Goal: Task Accomplishment & Management: Manage account settings

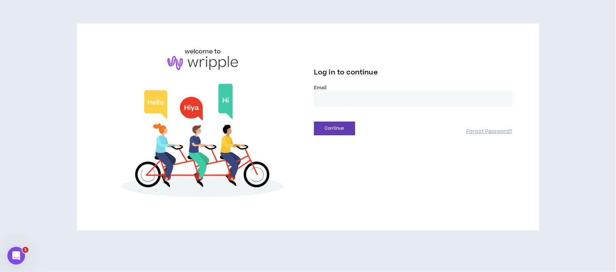
click at [342, 100] on input "email" at bounding box center [413, 99] width 199 height 16
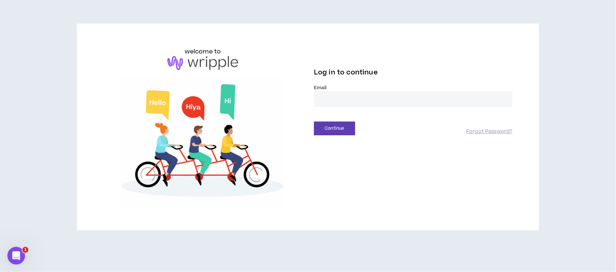
type input "**********"
click at [332, 130] on button "Continue" at bounding box center [334, 129] width 41 height 14
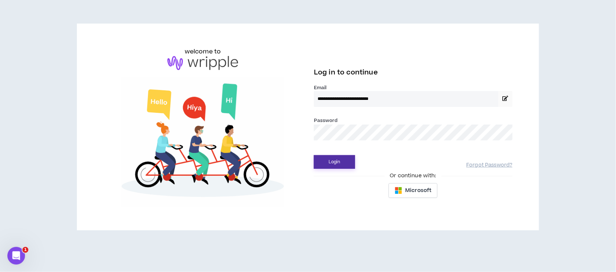
click at [332, 162] on button "Login" at bounding box center [334, 162] width 41 height 14
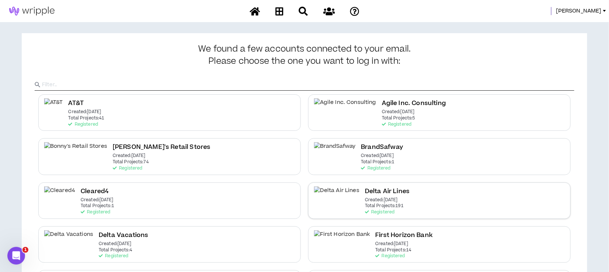
click at [391, 198] on div "Delta Air Lines Created: [DATE] Total Projects: 191 Registered" at bounding box center [439, 200] width 263 height 36
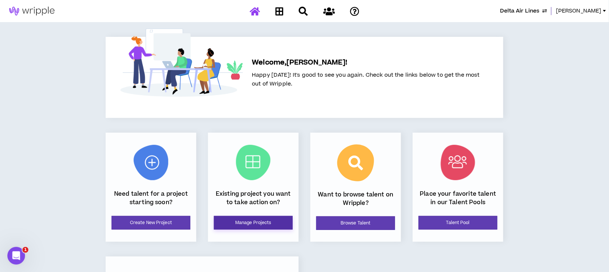
click at [280, 227] on link "Manage Projects" at bounding box center [253, 223] width 79 height 14
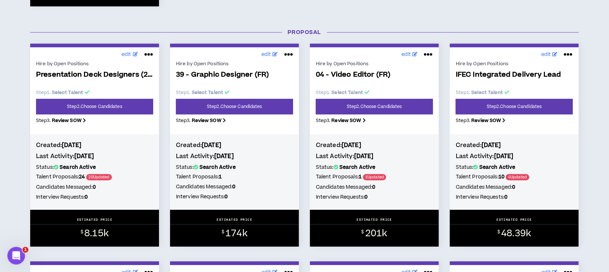
scroll to position [540, 0]
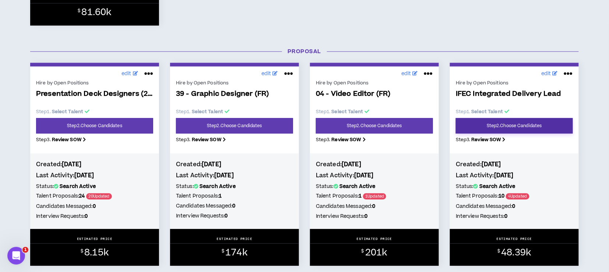
click at [504, 131] on link "Step 2 . Choose Candidates" at bounding box center [514, 125] width 117 height 15
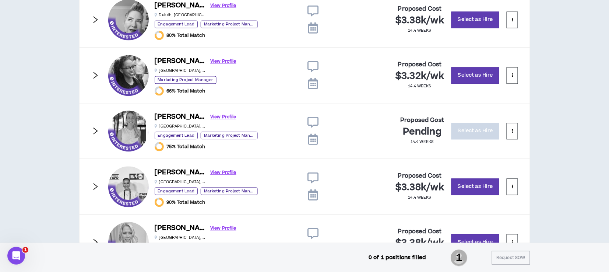
scroll to position [511, 0]
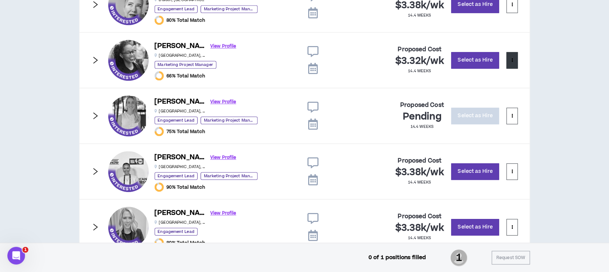
click at [512, 63] on button at bounding box center [512, 60] width 11 height 17
click at [504, 78] on span "Remove from shortlist" at bounding box center [482, 77] width 61 height 8
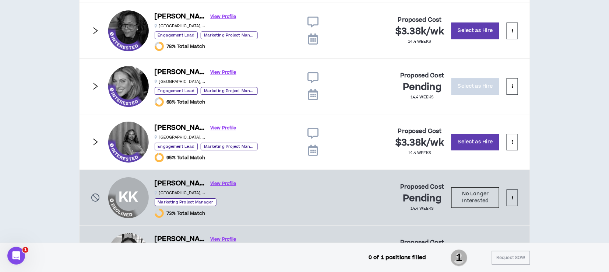
scroll to position [759, 0]
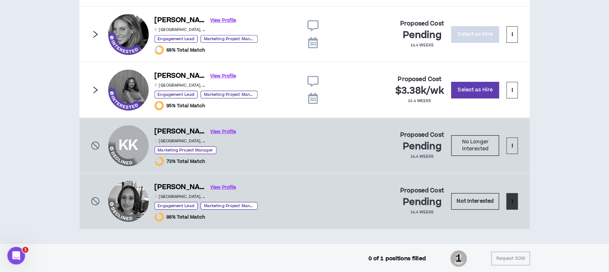
click at [515, 200] on button at bounding box center [512, 201] width 11 height 17
click at [497, 215] on span "Remove from shortlist" at bounding box center [482, 218] width 61 height 8
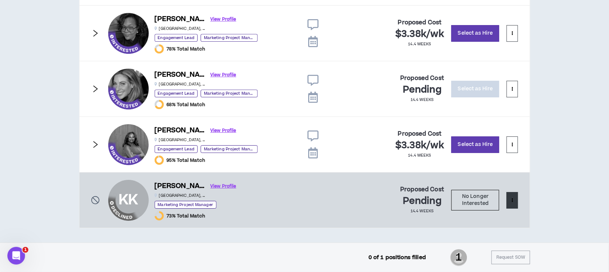
scroll to position [703, 0]
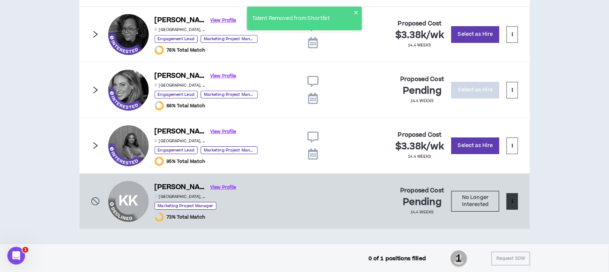
click at [513, 205] on button at bounding box center [512, 201] width 11 height 17
click at [503, 215] on span "Remove from shortlist" at bounding box center [482, 218] width 61 height 8
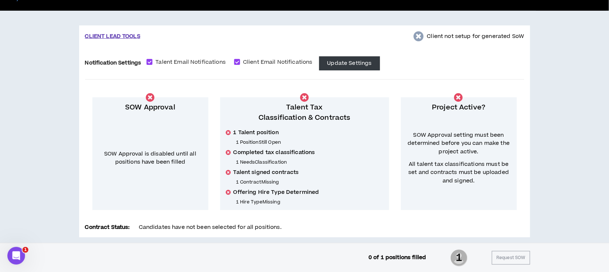
scroll to position [0, 0]
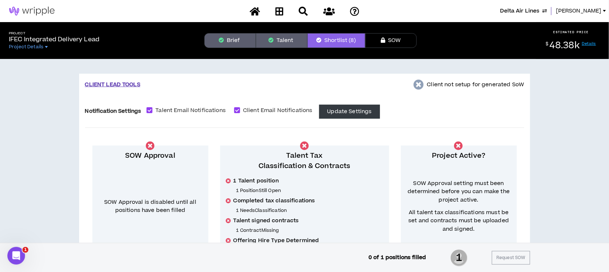
click at [285, 42] on button "Talent" at bounding box center [282, 40] width 52 height 15
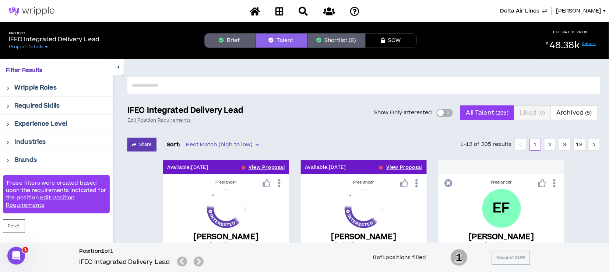
click at [443, 112] on div "button" at bounding box center [440, 112] width 7 height 7
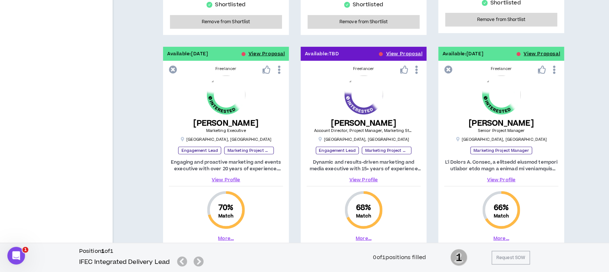
scroll to position [982, 0]
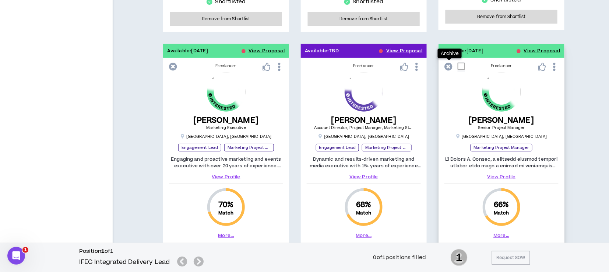
click at [450, 66] on icon at bounding box center [448, 67] width 8 height 8
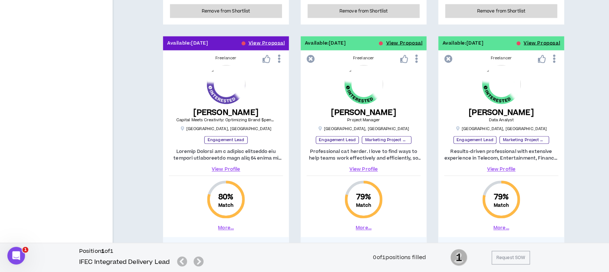
scroll to position [408, 0]
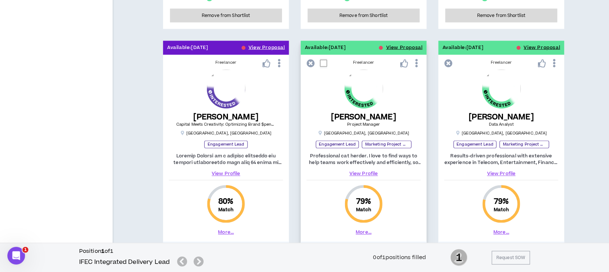
click at [367, 172] on link "View Profile" at bounding box center [364, 173] width 114 height 7
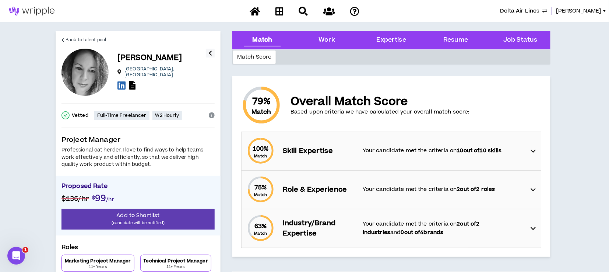
click at [209, 52] on icon "button" at bounding box center [210, 53] width 4 height 9
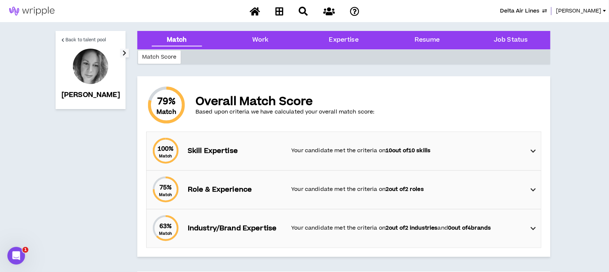
click at [123, 52] on icon "button" at bounding box center [125, 53] width 4 height 9
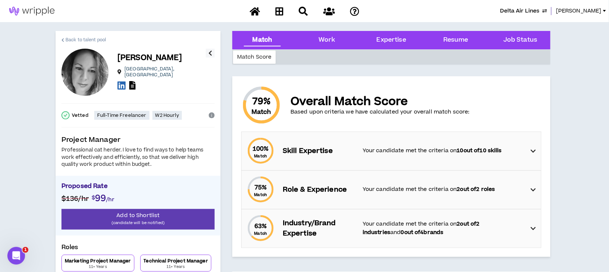
click at [83, 38] on span "Back to talent pool" at bounding box center [86, 39] width 41 height 7
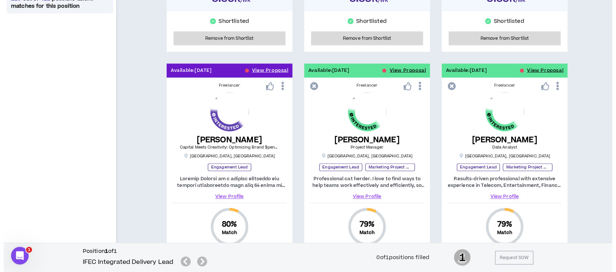
scroll to position [401, 0]
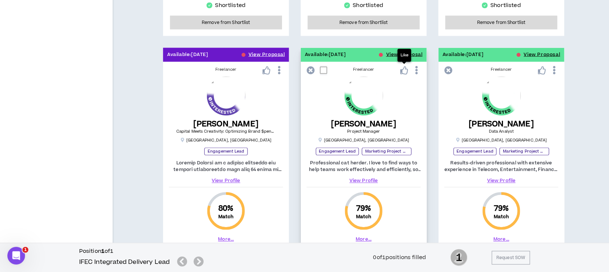
click at [402, 54] on p "Like" at bounding box center [405, 56] width 8 height 6
click at [389, 52] on button "View Proposal" at bounding box center [404, 55] width 36 height 14
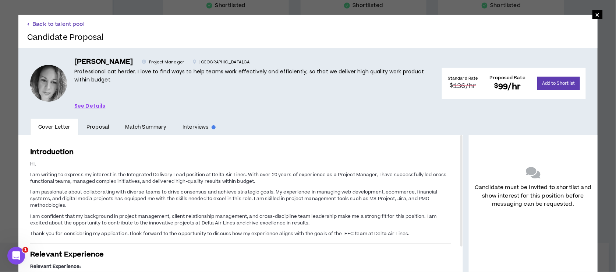
click at [62, 23] on button "Back to talent pool" at bounding box center [55, 24] width 57 height 7
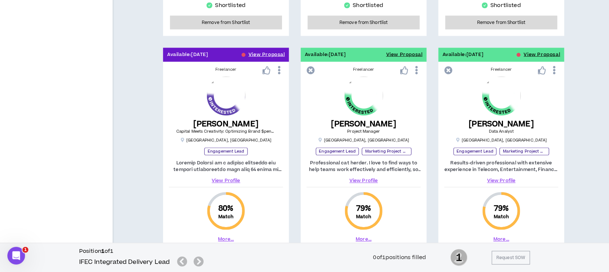
click at [364, 179] on link "View Profile" at bounding box center [364, 180] width 114 height 7
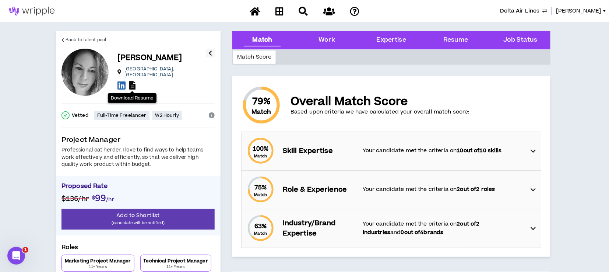
click at [133, 82] on icon at bounding box center [132, 85] width 6 height 8
click at [97, 40] on span "Back to talent pool" at bounding box center [86, 39] width 41 height 7
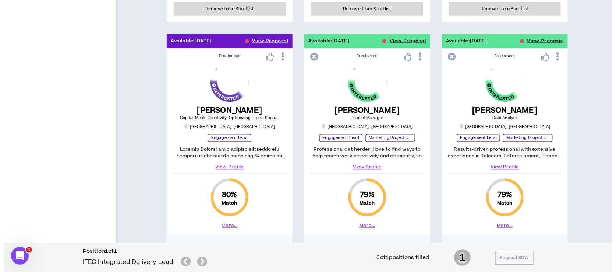
scroll to position [392, 0]
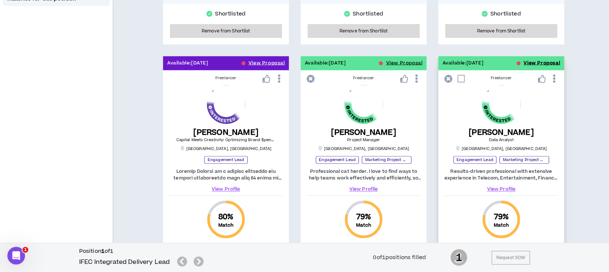
click at [529, 61] on button "View Proposal" at bounding box center [542, 63] width 36 height 14
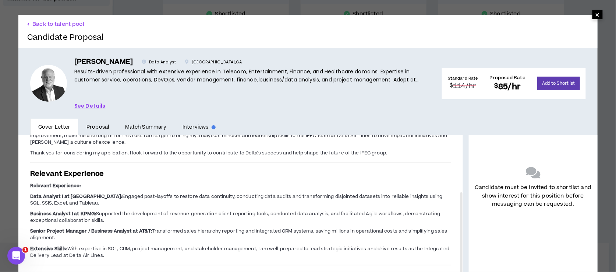
click at [596, 16] on span "×" at bounding box center [598, 14] width 4 height 9
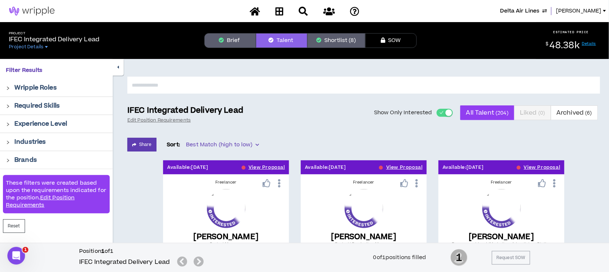
click at [451, 113] on div "button" at bounding box center [449, 112] width 7 height 7
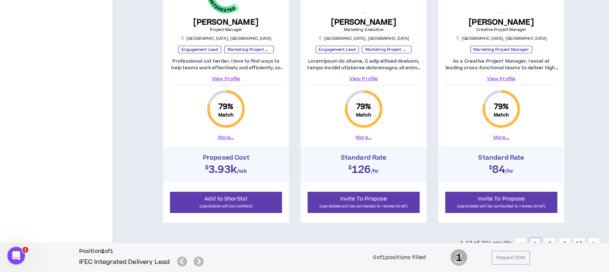
scroll to position [1107, 0]
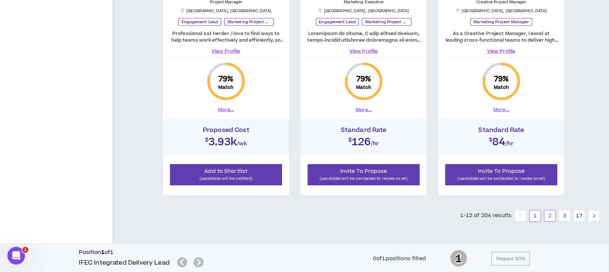
click at [554, 217] on link "2" at bounding box center [550, 215] width 11 height 11
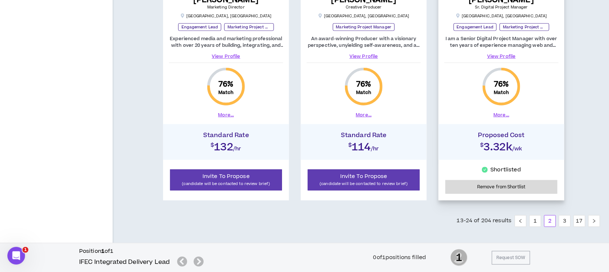
scroll to position [1107, 0]
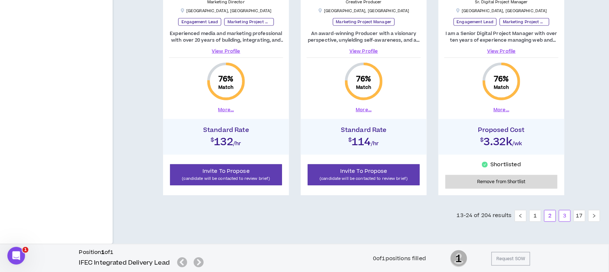
click at [563, 214] on link "3" at bounding box center [564, 215] width 11 height 11
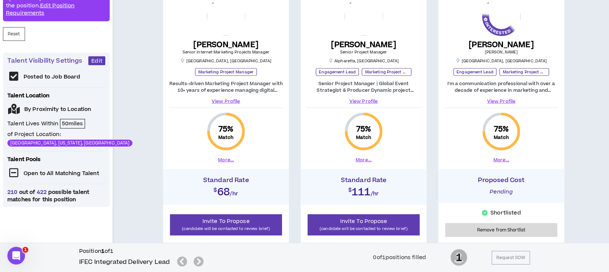
scroll to position [196, 0]
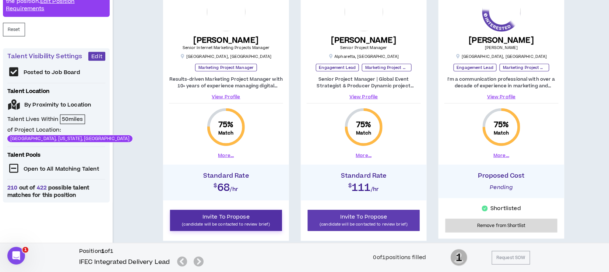
click at [214, 216] on span "Invite To Propose" at bounding box center [226, 217] width 47 height 8
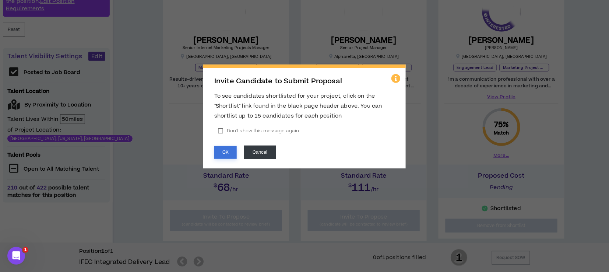
click at [223, 150] on button "OK" at bounding box center [225, 152] width 22 height 13
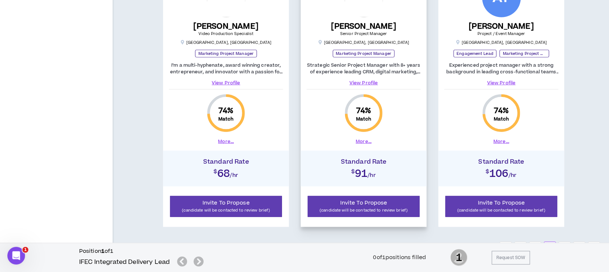
scroll to position [1080, 0]
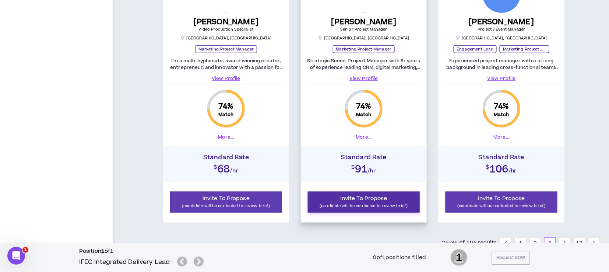
click at [341, 198] on span "Invite To Propose" at bounding box center [363, 198] width 47 height 8
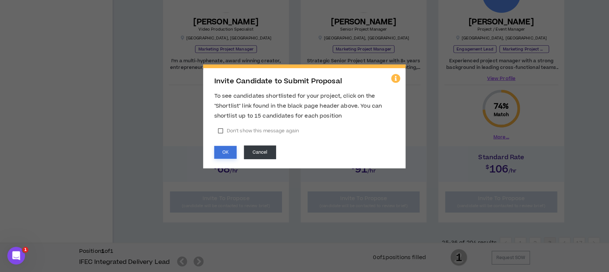
click at [233, 152] on button "OK" at bounding box center [225, 152] width 22 height 13
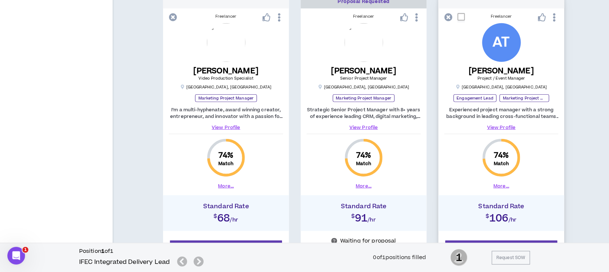
scroll to position [1107, 0]
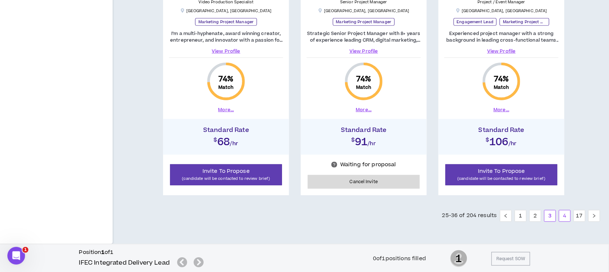
click at [563, 213] on link "4" at bounding box center [564, 215] width 11 height 11
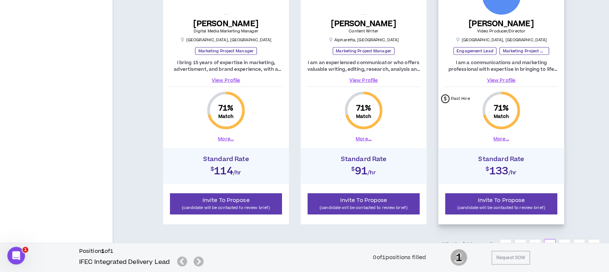
scroll to position [1107, 0]
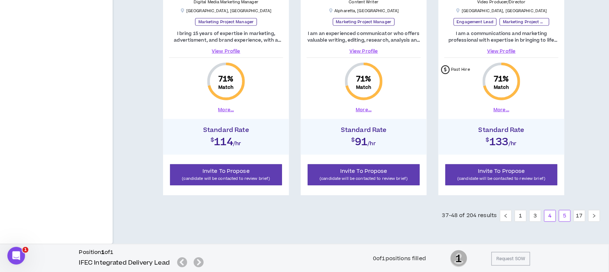
click at [563, 216] on link "5" at bounding box center [564, 215] width 11 height 11
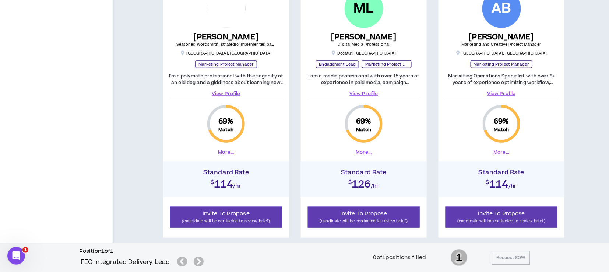
scroll to position [1107, 0]
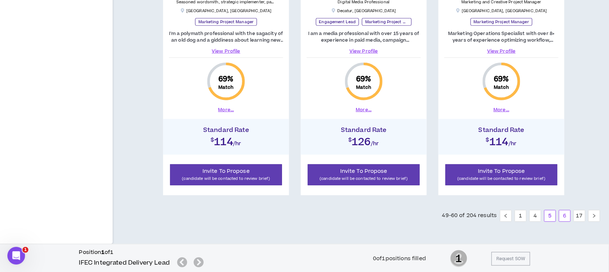
click at [567, 214] on link "6" at bounding box center [564, 215] width 11 height 11
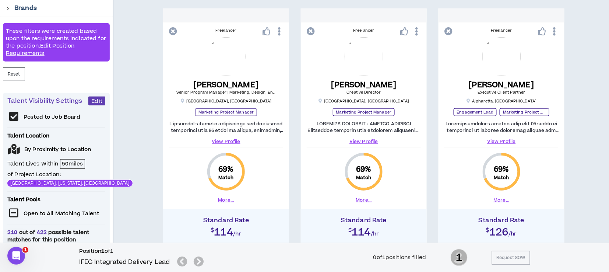
scroll to position [147, 0]
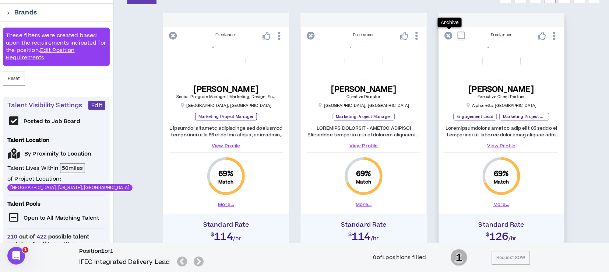
click at [446, 36] on icon at bounding box center [448, 36] width 8 height 8
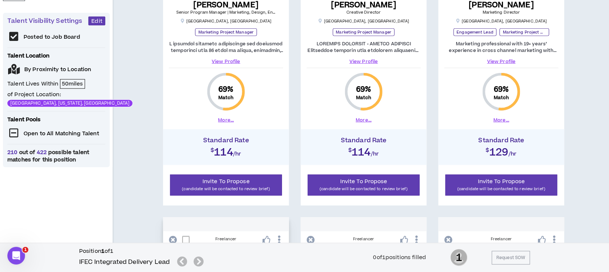
scroll to position [245, 0]
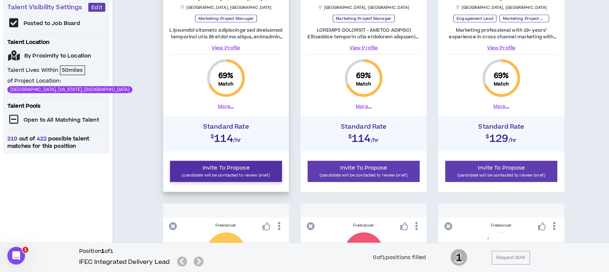
click at [223, 169] on span "Invite To Propose" at bounding box center [226, 168] width 47 height 8
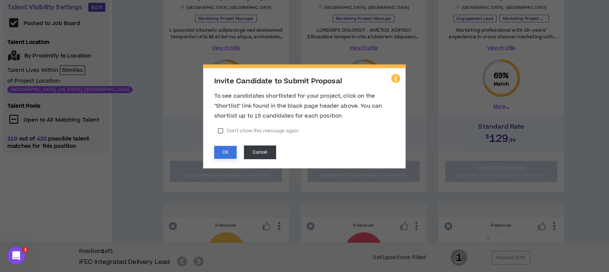
click at [225, 151] on button "OK" at bounding box center [225, 152] width 22 height 13
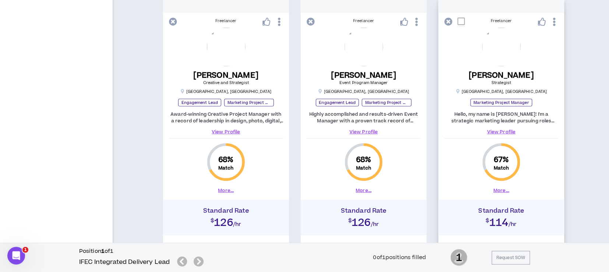
scroll to position [1107, 0]
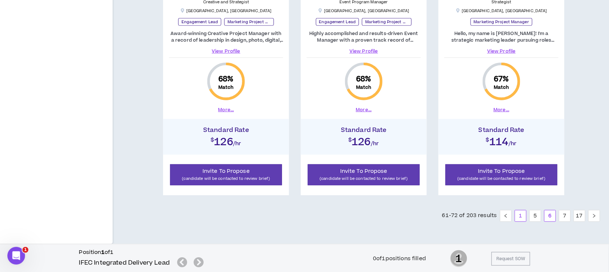
click at [522, 216] on link "1" at bounding box center [520, 215] width 11 height 11
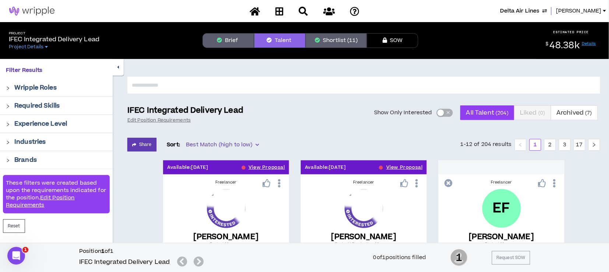
click at [339, 43] on button "Shortlist (11)" at bounding box center [336, 40] width 61 height 15
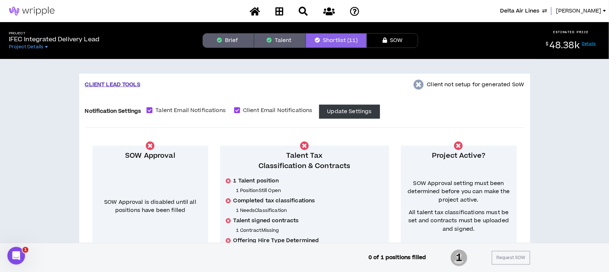
click at [287, 42] on button "Talent" at bounding box center [280, 40] width 52 height 15
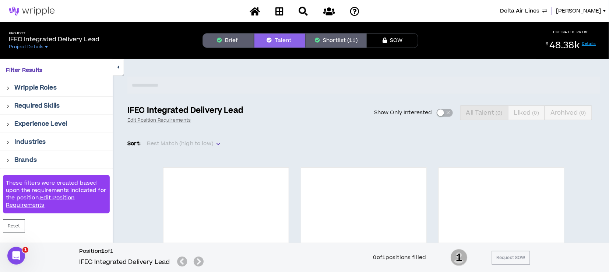
click at [439, 113] on div "Show Only Interested All Talent ( 0 ) Liked ( 0 ) Archived ( 0 )" at bounding box center [426, 112] width 348 height 15
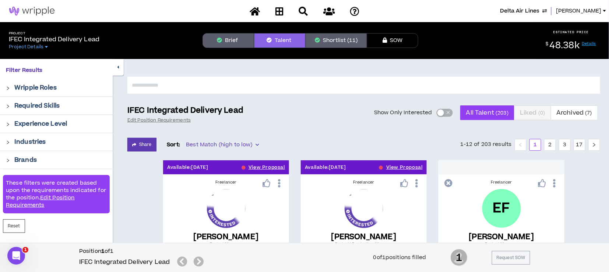
click at [441, 111] on div "button" at bounding box center [440, 112] width 7 height 7
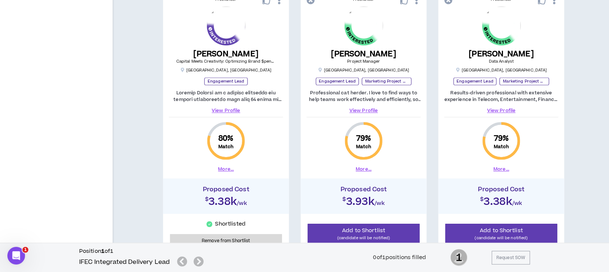
scroll to position [491, 0]
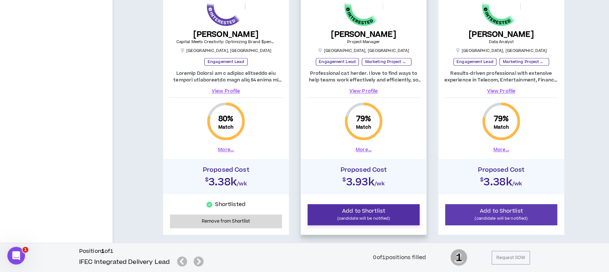
click at [392, 215] on p "(candidate will be notified)" at bounding box center [364, 218] width 102 height 7
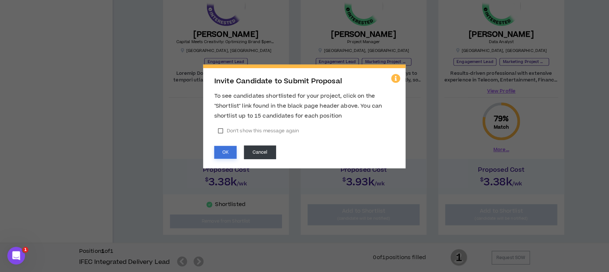
click at [223, 149] on button "OK" at bounding box center [225, 152] width 22 height 13
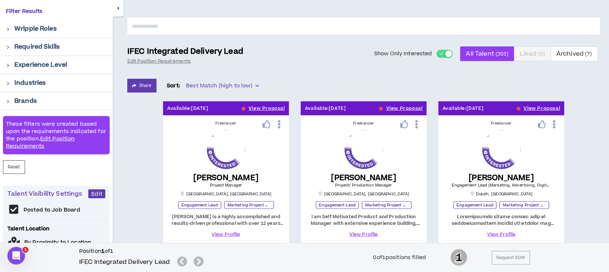
scroll to position [0, 0]
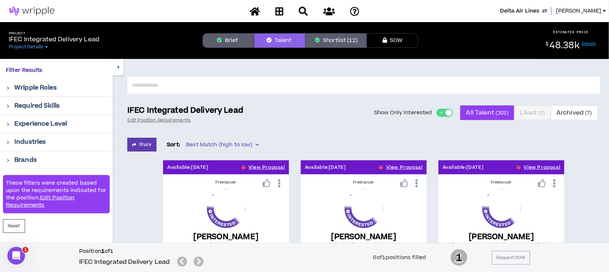
click at [220, 44] on button "Brief" at bounding box center [229, 40] width 52 height 15
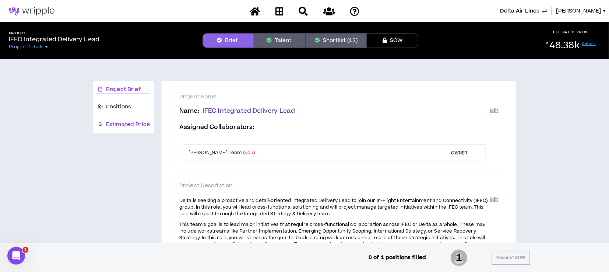
click at [134, 123] on span "Estimated Price" at bounding box center [128, 124] width 44 height 8
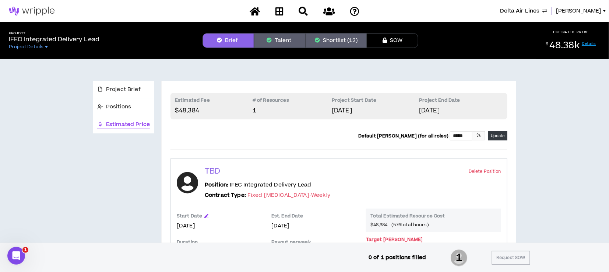
click at [278, 40] on button "Talent" at bounding box center [280, 40] width 52 height 15
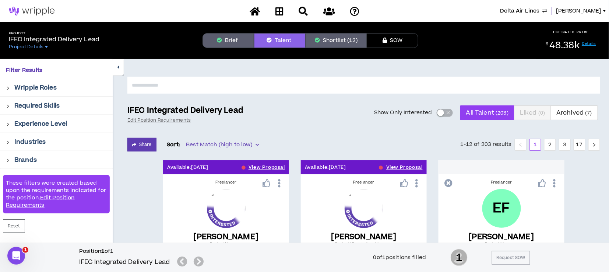
click at [441, 110] on div "button" at bounding box center [440, 112] width 7 height 7
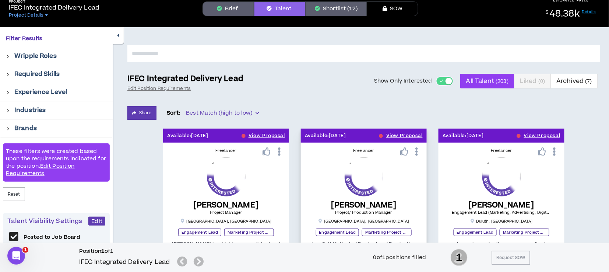
scroll to position [15, 0]
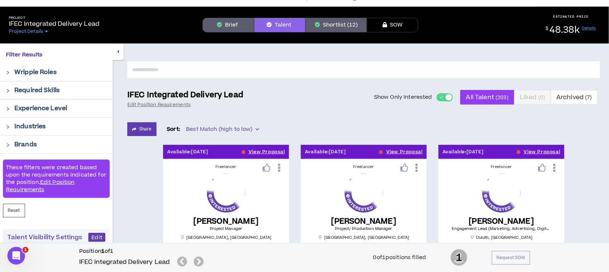
click at [327, 26] on button "Shortlist (12)" at bounding box center [336, 25] width 61 height 15
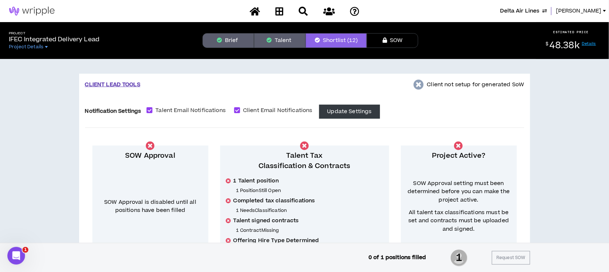
click at [271, 45] on button "Talent" at bounding box center [280, 40] width 52 height 15
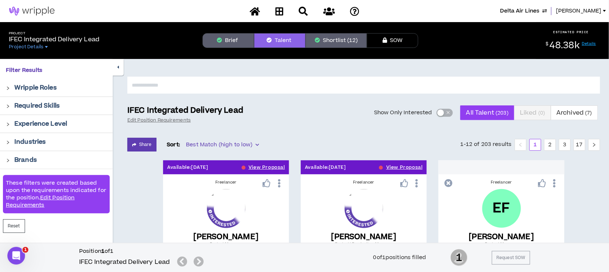
click at [213, 82] on input "text" at bounding box center [363, 85] width 473 height 17
type input "*******"
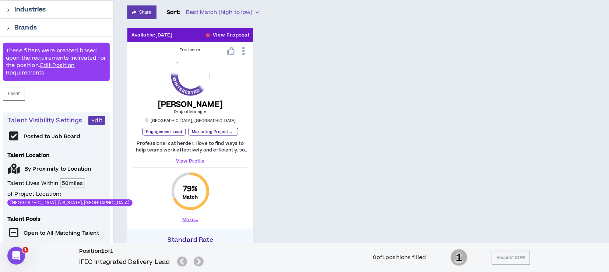
scroll to position [147, 0]
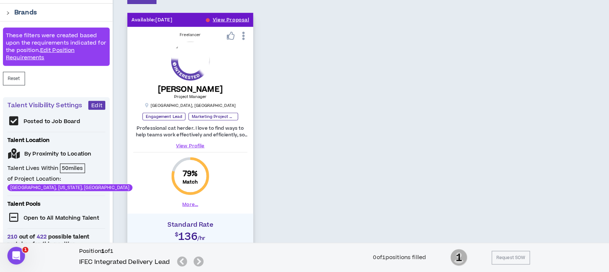
click at [243, 36] on icon at bounding box center [244, 35] width 8 height 13
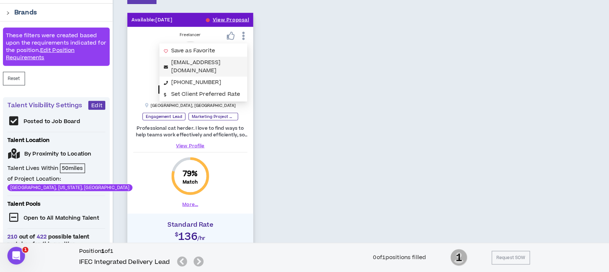
click at [187, 63] on link "[EMAIL_ADDRESS][DOMAIN_NAME]" at bounding box center [195, 67] width 49 height 16
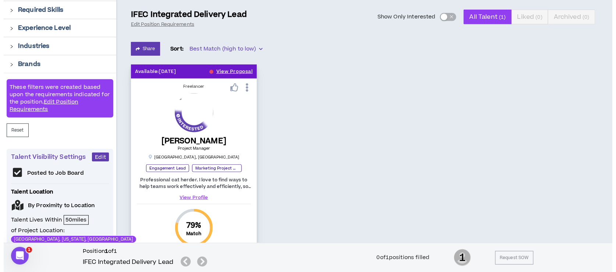
scroll to position [98, 0]
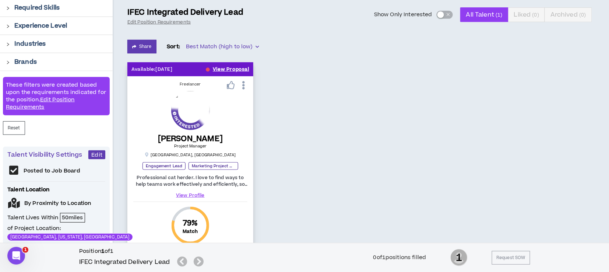
click at [230, 68] on button "View Proposal" at bounding box center [231, 69] width 36 height 14
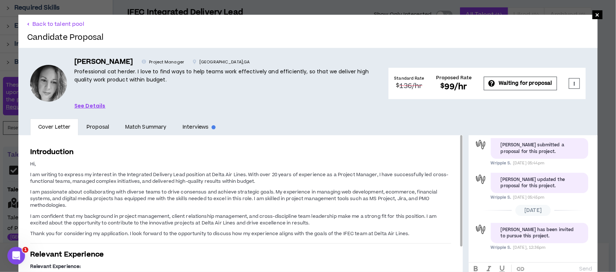
scroll to position [29, 0]
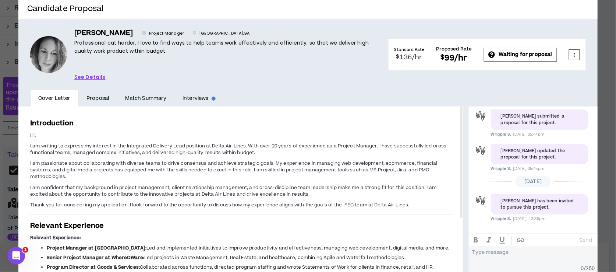
click at [97, 74] on link "See Details" at bounding box center [89, 77] width 31 height 8
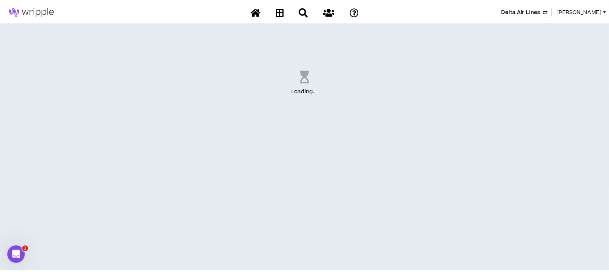
scroll to position [27, 0]
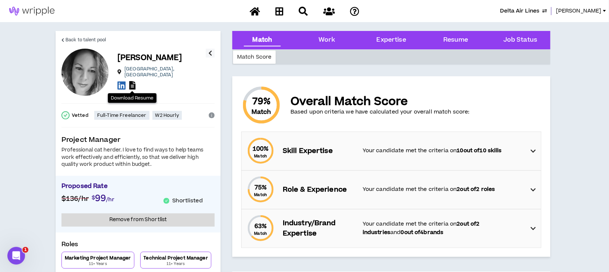
click at [134, 82] on icon at bounding box center [132, 85] width 6 height 8
click at [98, 39] on span "Back to talent pool" at bounding box center [86, 39] width 41 height 7
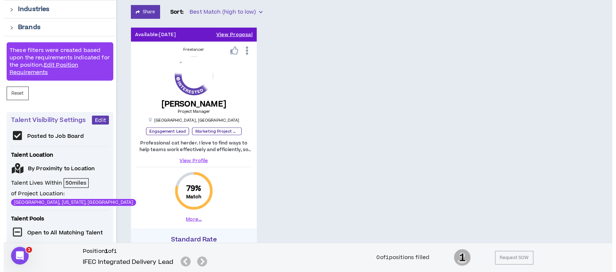
scroll to position [84, 0]
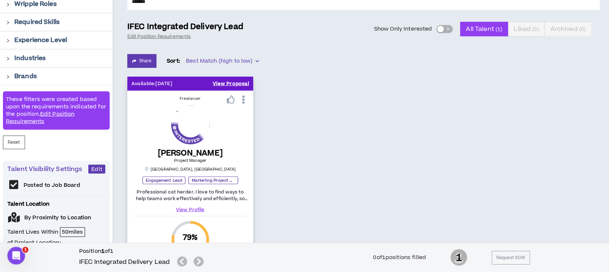
click at [239, 84] on button "View Proposal" at bounding box center [231, 84] width 36 height 14
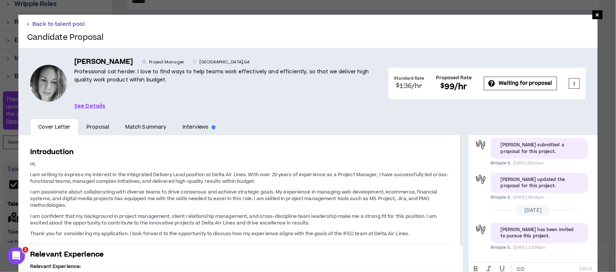
click at [48, 24] on button "Back to talent pool" at bounding box center [55, 24] width 57 height 7
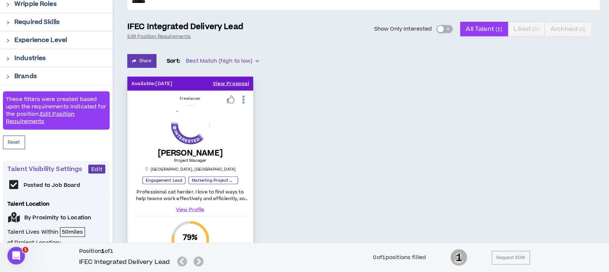
click at [189, 207] on link "View Profile" at bounding box center [190, 209] width 114 height 7
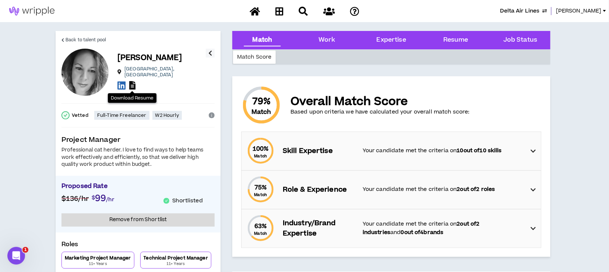
click at [131, 82] on icon at bounding box center [132, 85] width 6 height 8
click at [102, 40] on span "Back to talent pool" at bounding box center [86, 39] width 41 height 7
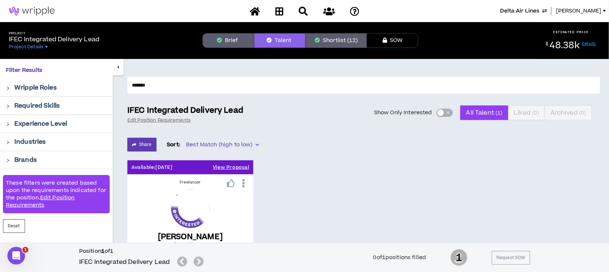
click at [236, 43] on button "Brief" at bounding box center [229, 40] width 52 height 15
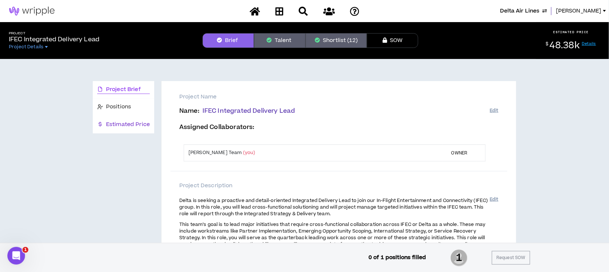
click at [131, 125] on span "Estimated Price" at bounding box center [128, 124] width 44 height 8
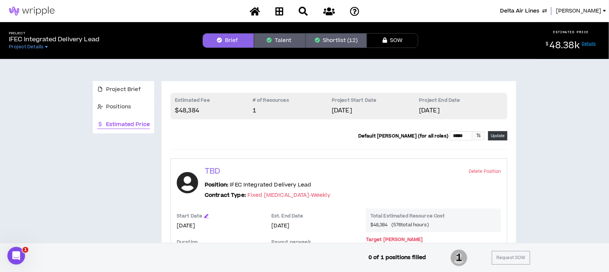
click at [330, 44] on button "Shortlist (12)" at bounding box center [336, 40] width 61 height 15
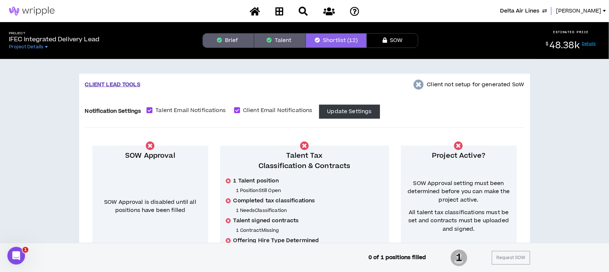
click at [277, 44] on button "Talent" at bounding box center [280, 40] width 52 height 15
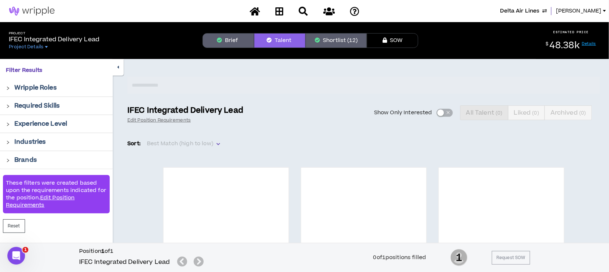
click at [440, 111] on div "Show Only Interested All Talent ( 0 ) Liked ( 0 ) Archived ( 0 )" at bounding box center [426, 112] width 348 height 15
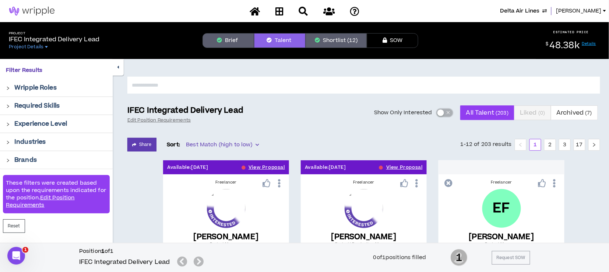
click at [440, 111] on div "button" at bounding box center [440, 112] width 7 height 7
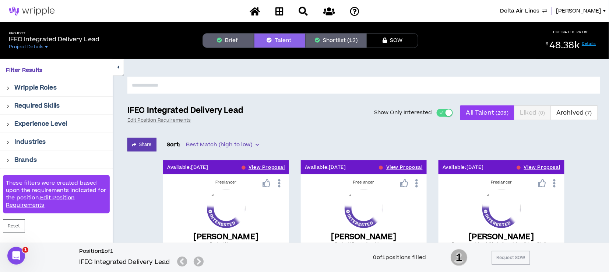
click at [177, 85] on input "text" at bounding box center [363, 85] width 473 height 17
drag, startPoint x: 177, startPoint y: 85, endPoint x: 170, endPoint y: 88, distance: 7.7
click at [171, 89] on input "text" at bounding box center [363, 85] width 473 height 17
type input "*******"
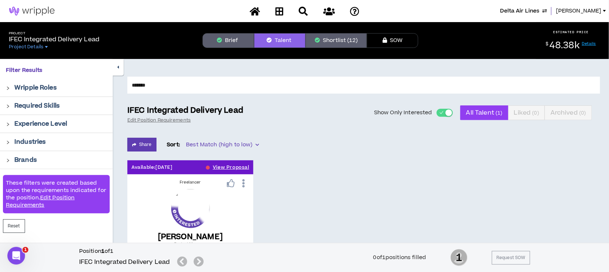
click at [341, 42] on button "Shortlist (12)" at bounding box center [336, 40] width 61 height 15
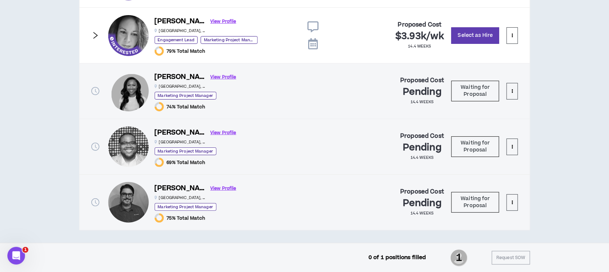
scroll to position [870, 0]
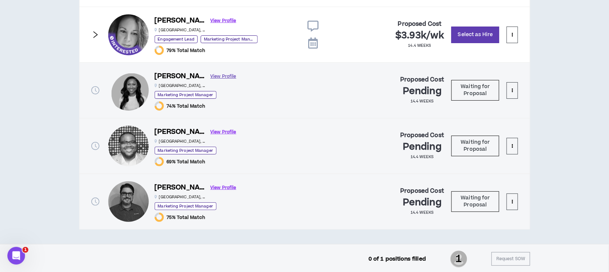
click at [211, 74] on link "View Profile" at bounding box center [224, 76] width 26 height 13
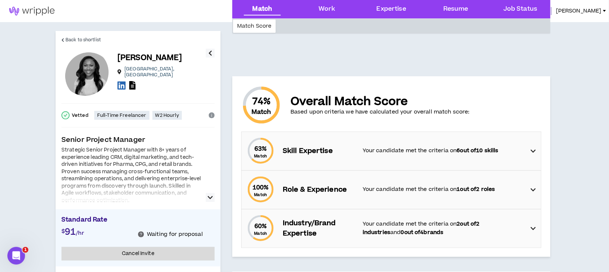
scroll to position [49, 0]
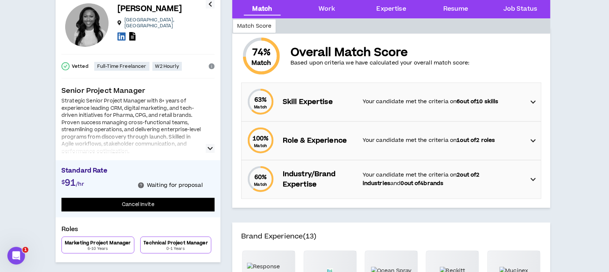
click at [208, 147] on icon "button" at bounding box center [210, 148] width 5 height 9
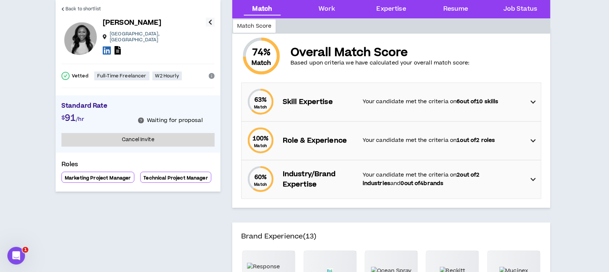
click at [208, 22] on icon "button" at bounding box center [210, 22] width 4 height 9
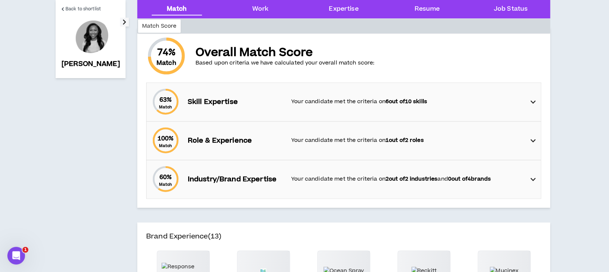
click at [123, 21] on icon "button" at bounding box center [125, 22] width 4 height 9
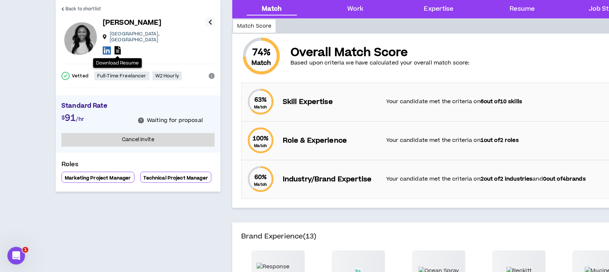
click at [118, 46] on icon at bounding box center [118, 50] width 6 height 8
click at [108, 46] on icon at bounding box center [107, 50] width 8 height 9
click at [67, 7] on span "Back to shortlist" at bounding box center [83, 9] width 35 height 7
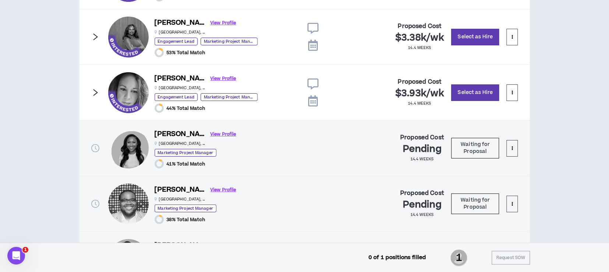
scroll to position [870, 0]
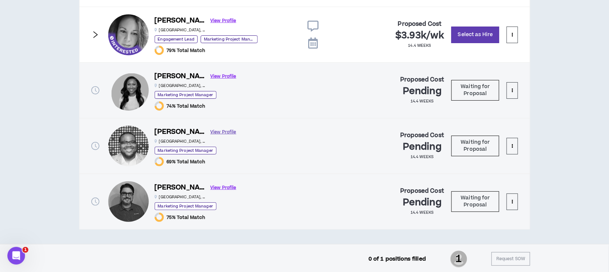
click at [211, 129] on link "View Profile" at bounding box center [224, 132] width 26 height 13
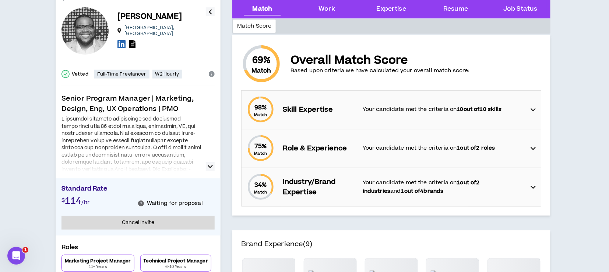
scroll to position [49, 0]
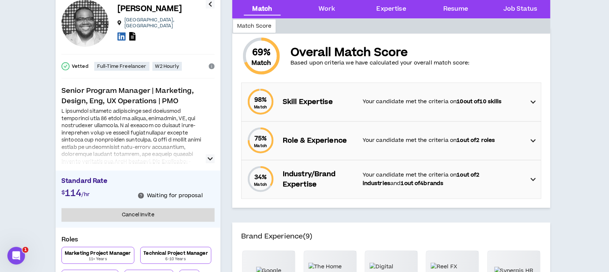
click at [211, 156] on icon "button" at bounding box center [210, 158] width 5 height 9
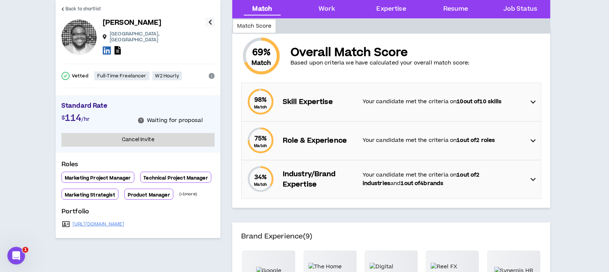
click at [209, 22] on icon "button" at bounding box center [210, 22] width 4 height 9
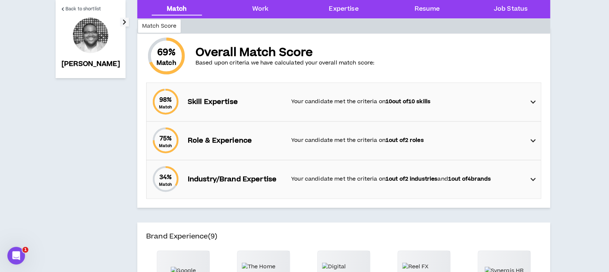
click at [123, 21] on icon "button" at bounding box center [125, 22] width 4 height 9
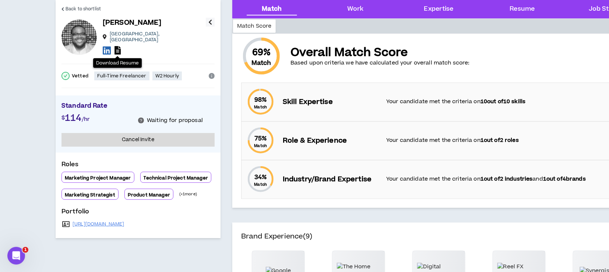
click at [117, 46] on icon at bounding box center [118, 50] width 6 height 8
click at [88, 8] on span "Back to shortlist" at bounding box center [83, 9] width 35 height 7
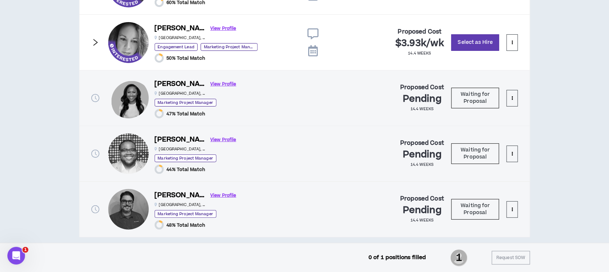
scroll to position [870, 0]
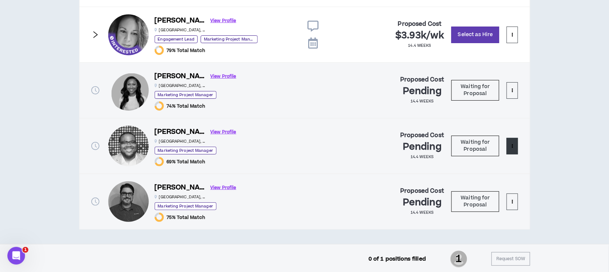
click at [514, 146] on button at bounding box center [512, 146] width 11 height 17
click at [504, 161] on span "Remove from shortlist" at bounding box center [482, 162] width 61 height 8
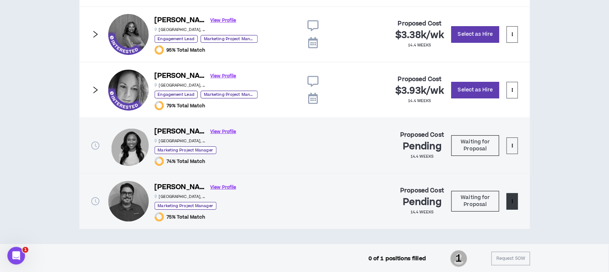
click at [513, 195] on button at bounding box center [512, 201] width 11 height 17
click at [495, 216] on span "Remove from shortlist" at bounding box center [482, 217] width 61 height 8
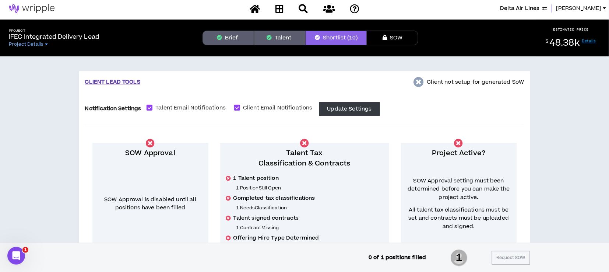
scroll to position [0, 0]
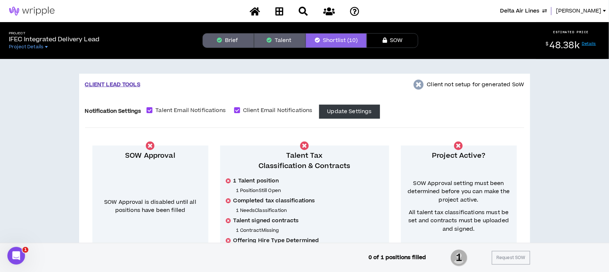
click at [274, 36] on button "Talent" at bounding box center [280, 40] width 52 height 15
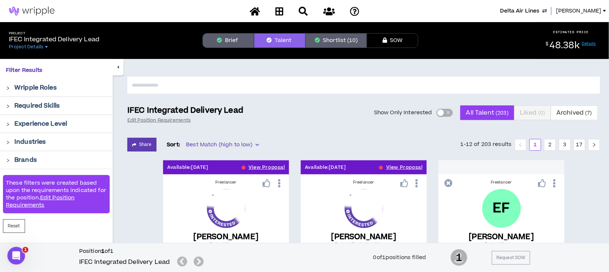
click at [189, 85] on input "text" at bounding box center [363, 85] width 473 height 17
type input "*********"
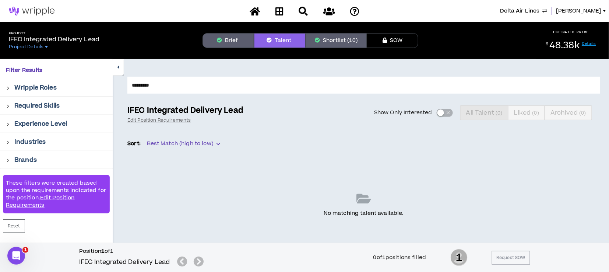
click at [168, 82] on input "*********" at bounding box center [363, 85] width 473 height 17
drag, startPoint x: 162, startPoint y: 86, endPoint x: 86, endPoint y: 84, distance: 76.2
click at [86, 84] on div "Filter Results Wripple Roles Required Skills Experience Level Industries Brands…" at bounding box center [304, 231] width 609 height 344
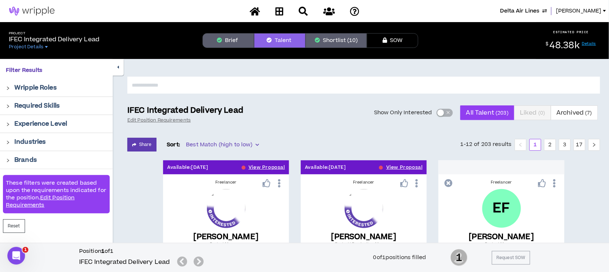
click at [163, 83] on input "text" at bounding box center [363, 85] width 473 height 17
type input "***"
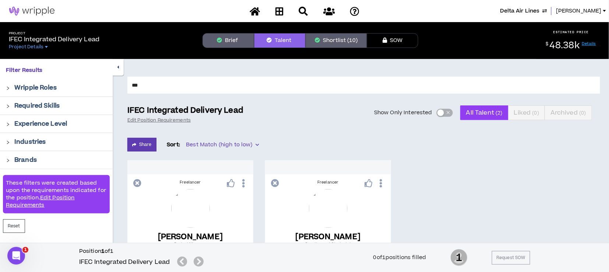
click at [234, 42] on button "Brief" at bounding box center [229, 40] width 52 height 15
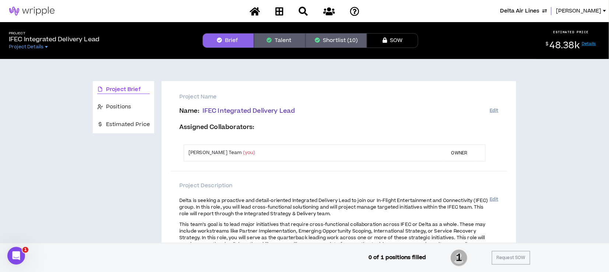
click at [268, 41] on icon "button" at bounding box center [269, 40] width 5 height 5
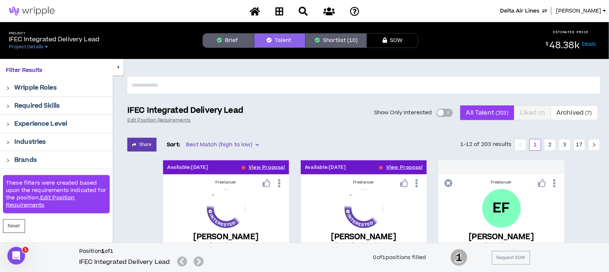
click at [205, 85] on input "text" at bounding box center [363, 85] width 473 height 17
click at [253, 12] on icon at bounding box center [255, 11] width 10 height 9
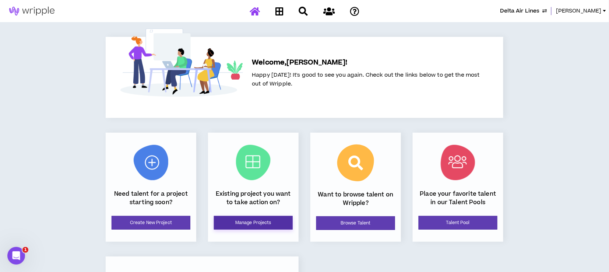
click at [253, 219] on link "Manage Projects" at bounding box center [253, 223] width 79 height 14
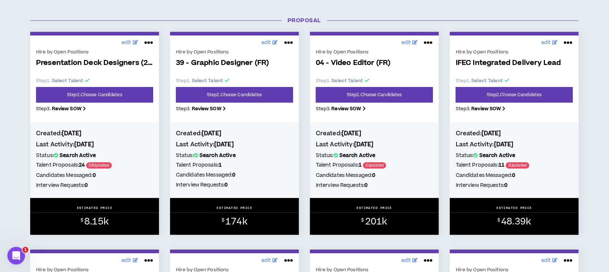
scroll to position [589, 0]
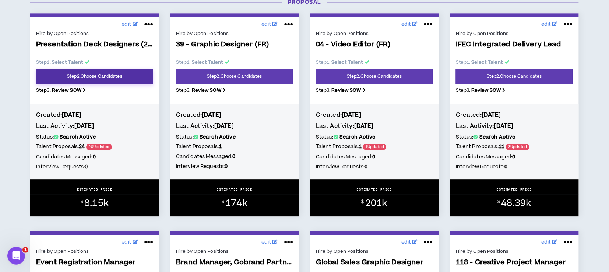
click at [94, 78] on link "Step 2 . Choose Candidates" at bounding box center [94, 75] width 117 height 15
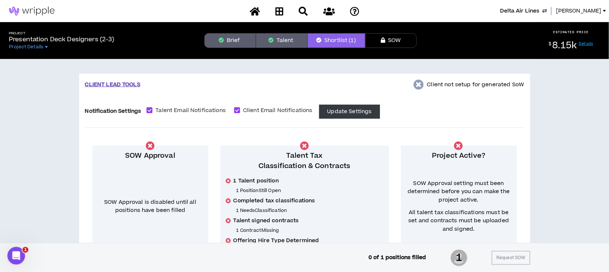
click at [284, 42] on button "Talent" at bounding box center [282, 40] width 52 height 15
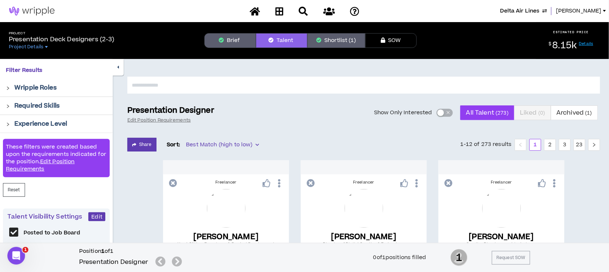
click at [440, 112] on div "button" at bounding box center [440, 112] width 7 height 7
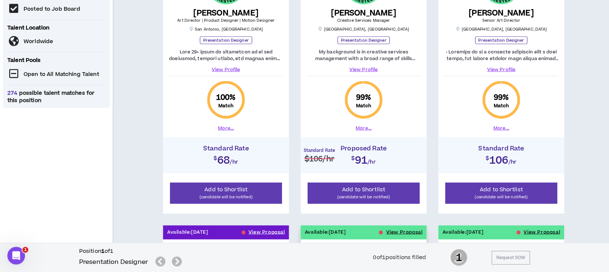
scroll to position [175, 0]
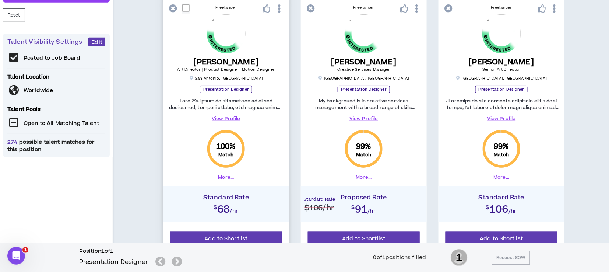
click at [235, 118] on link "View Profile" at bounding box center [226, 118] width 114 height 7
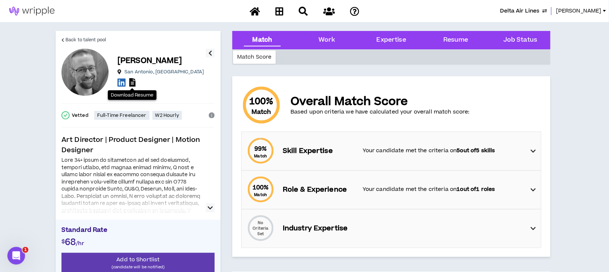
click at [134, 83] on icon at bounding box center [132, 82] width 6 height 8
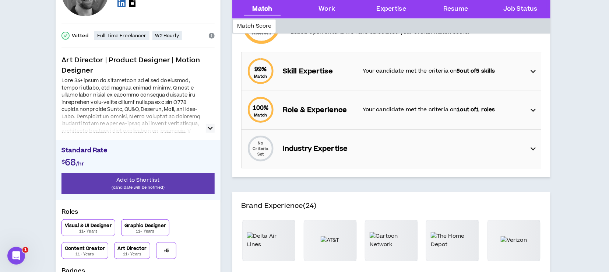
scroll to position [98, 0]
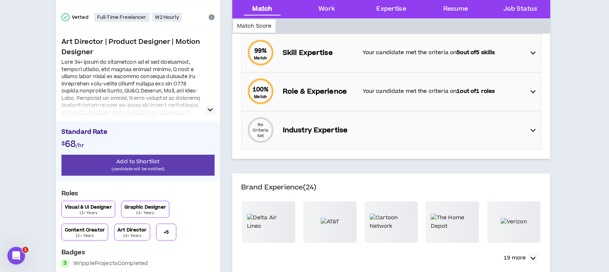
click at [208, 107] on icon "button" at bounding box center [210, 109] width 5 height 9
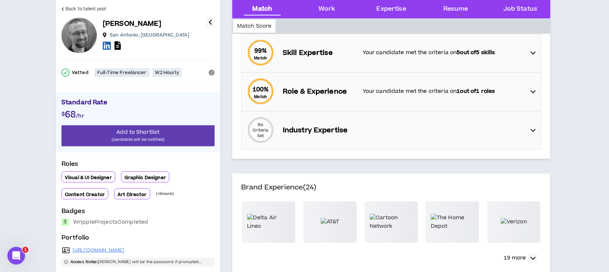
click at [212, 74] on icon "info-circle" at bounding box center [212, 73] width 6 height 6
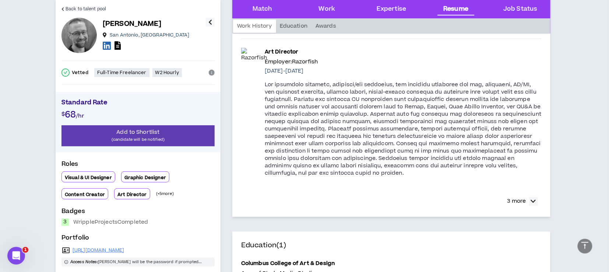
scroll to position [1287, 0]
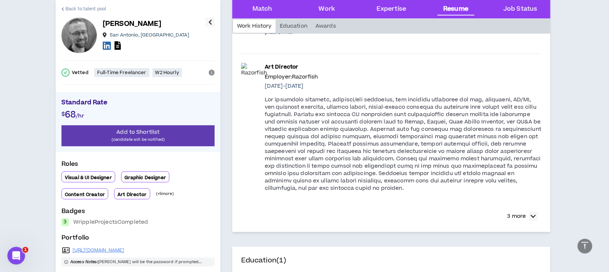
click at [79, 9] on span "Back to talent pool" at bounding box center [86, 9] width 41 height 7
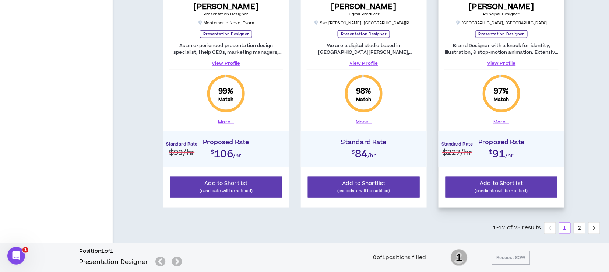
scroll to position [1107, 0]
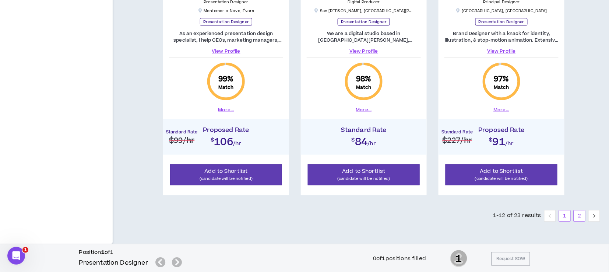
click at [577, 213] on link "2" at bounding box center [579, 215] width 11 height 11
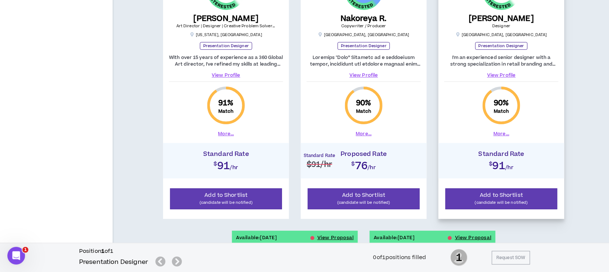
scroll to position [813, 0]
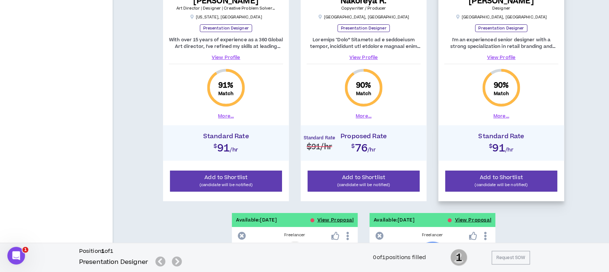
click at [506, 56] on link "View Profile" at bounding box center [501, 57] width 114 height 7
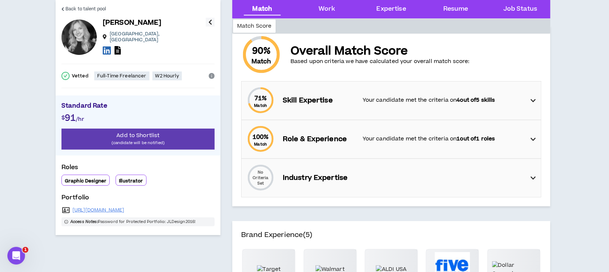
scroll to position [49, 0]
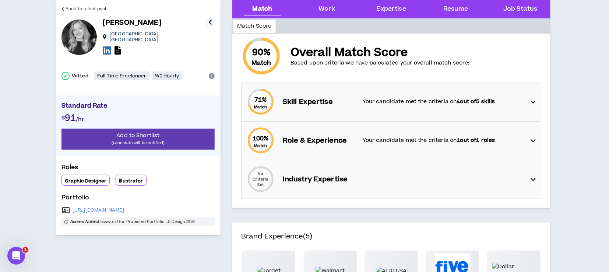
click at [121, 46] on div at bounding box center [154, 51] width 103 height 11
click at [119, 46] on icon at bounding box center [118, 50] width 6 height 8
